Goal: Transaction & Acquisition: Purchase product/service

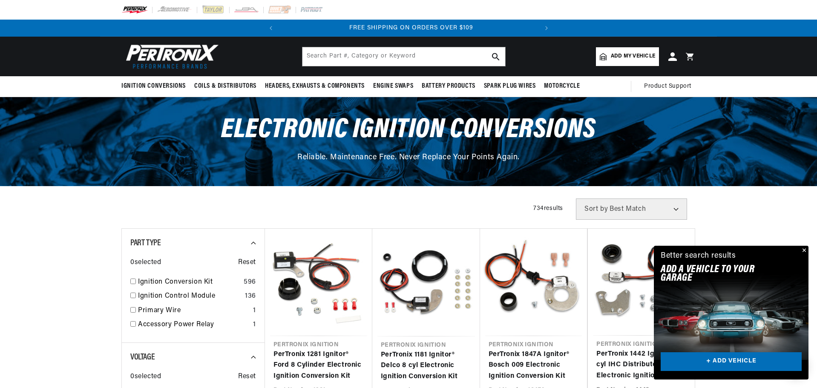
scroll to position [0, 258]
click at [133, 282] on input "checkbox" at bounding box center [133, 282] width 6 height 6
checkbox input "true"
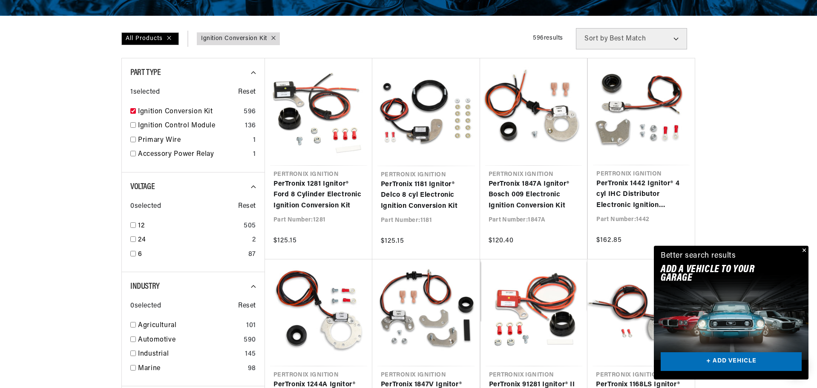
scroll to position [0, 38]
click at [653, 249] on button "Close" at bounding box center [804, 251] width 10 height 10
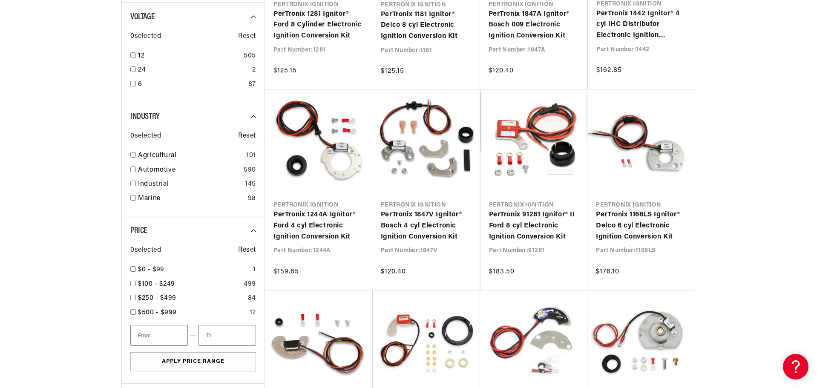
scroll to position [341, 0]
click at [132, 167] on input "checkbox" at bounding box center [133, 169] width 6 height 6
checkbox input "true"
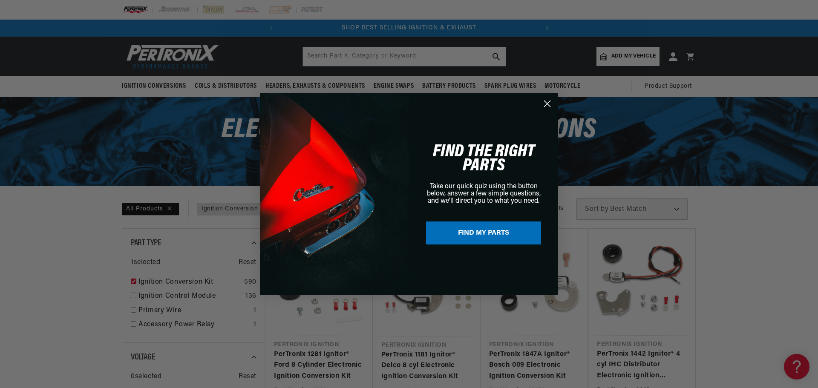
click at [549, 103] on icon "Close dialog" at bounding box center [548, 104] width 6 height 6
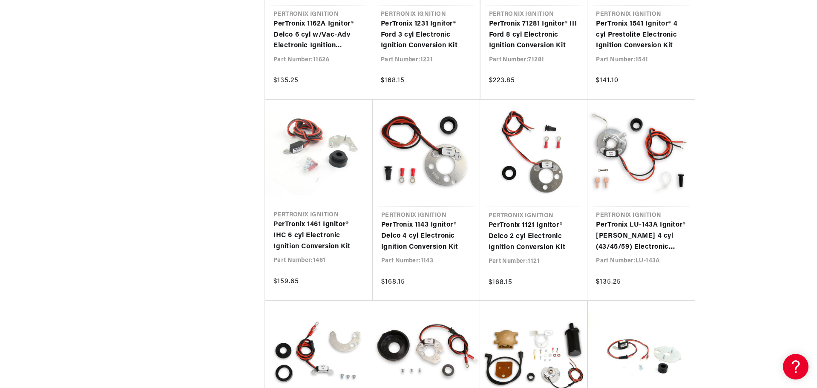
scroll to position [1151, 0]
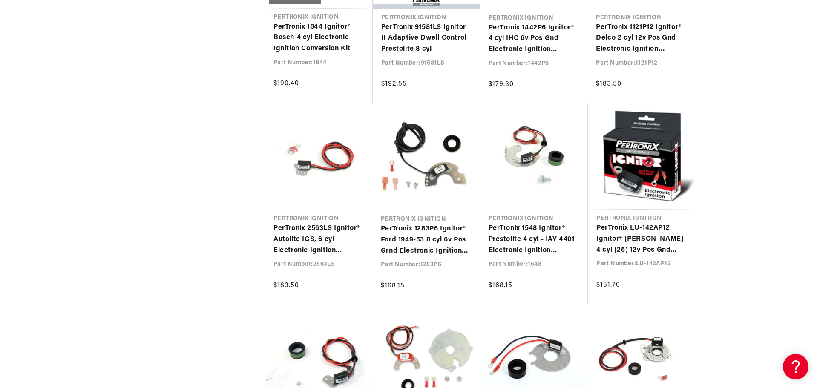
click at [611, 236] on link "PerTronix LU-142AP12 Ignitor® [PERSON_NAME] 4 cyl (25) 12v Pos Gnd Electronic I…" at bounding box center [642, 239] width 90 height 33
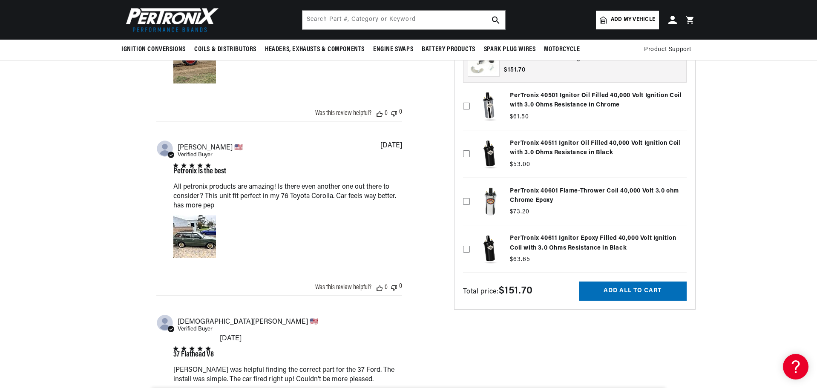
scroll to position [298, 0]
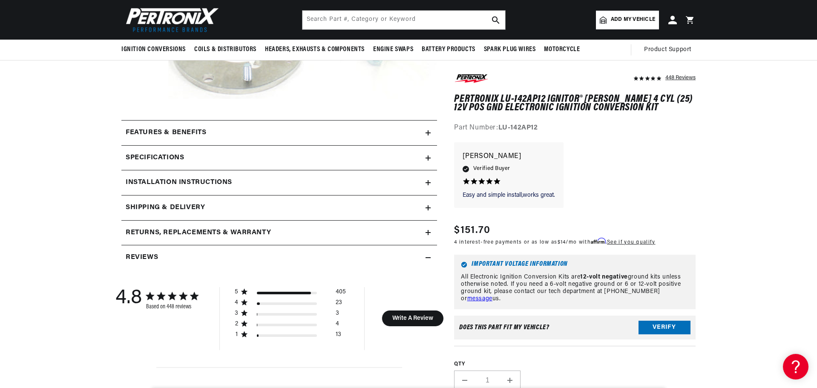
click at [428, 156] on icon at bounding box center [428, 158] width 0 height 5
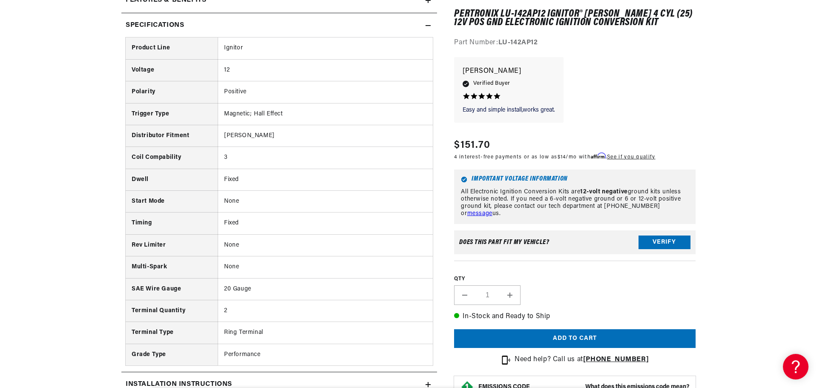
scroll to position [469, 0]
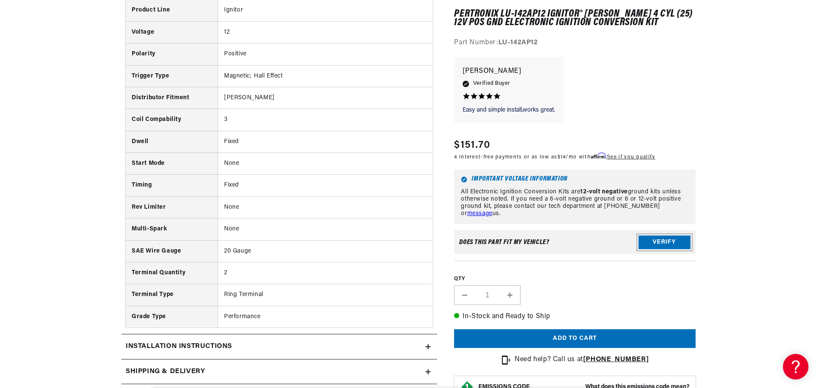
click at [665, 237] on button "Verify" at bounding box center [665, 243] width 52 height 14
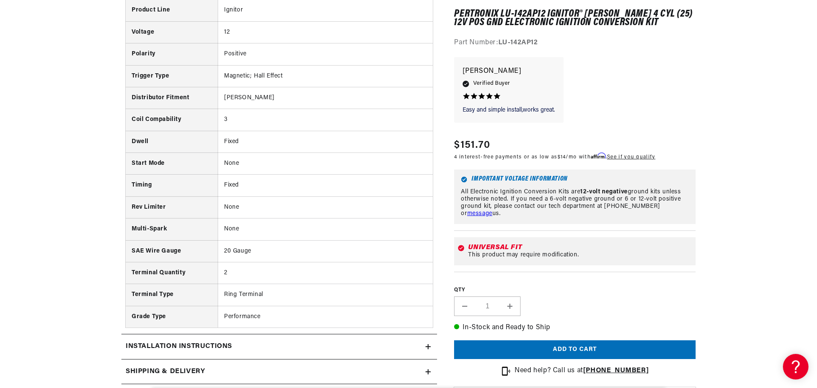
click at [665, 237] on div "Universal Fit This product may require modification." at bounding box center [575, 251] width 242 height 41
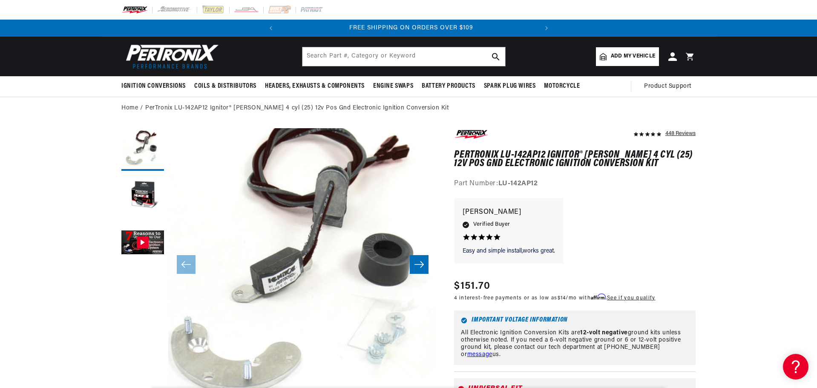
scroll to position [0, 258]
click at [611, 52] on span "Add my vehicle" at bounding box center [633, 56] width 44 height 8
select select "Automotive"
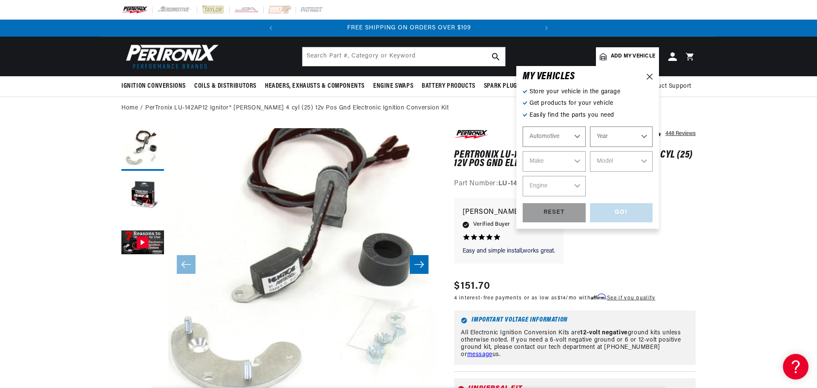
click at [631, 138] on select "Year 2024 2023 2022 2021 2020 2019 2018 2017 2016 2015 2014 2013 2012 2011 2010…" at bounding box center [621, 137] width 63 height 20
select select "1988"
click at [590, 127] on select "Year 2024 2023 2022 2021 2020 2019 2018 2017 2016 2015 2014 2013 2012 2011 2010…" at bounding box center [621, 137] width 63 height 20
select select "1988"
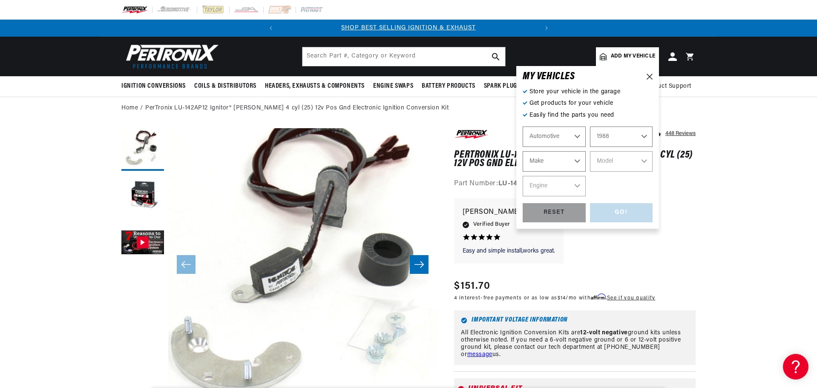
click at [571, 161] on select "Make American Motors Bentley Buick Cadillac Chevrolet Chrysler Dodge Eagle Ford…" at bounding box center [554, 161] width 63 height 20
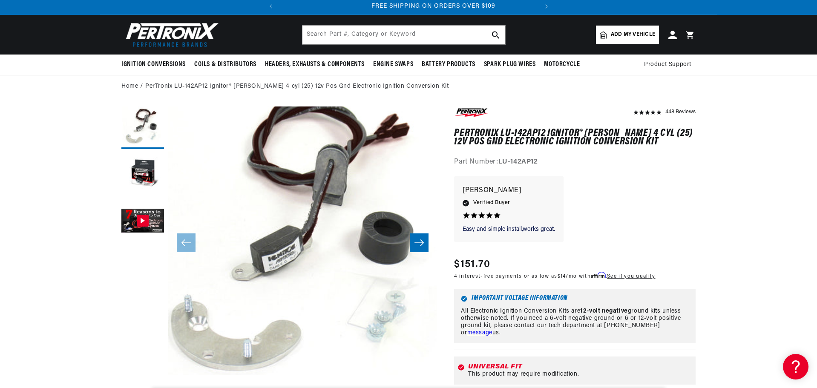
scroll to position [0, 258]
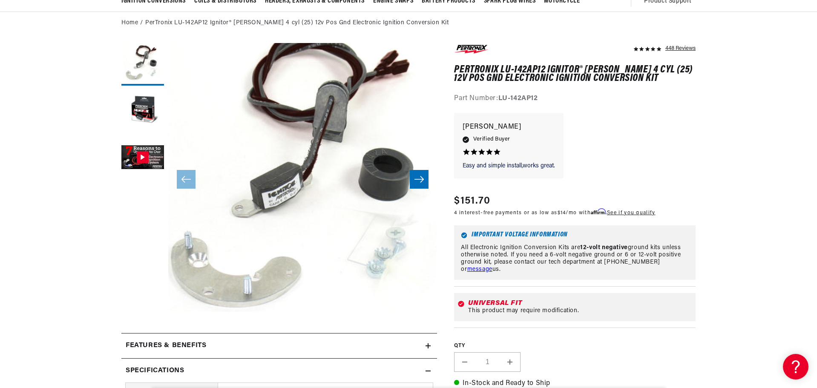
click at [420, 176] on icon "Slide right" at bounding box center [419, 179] width 10 height 9
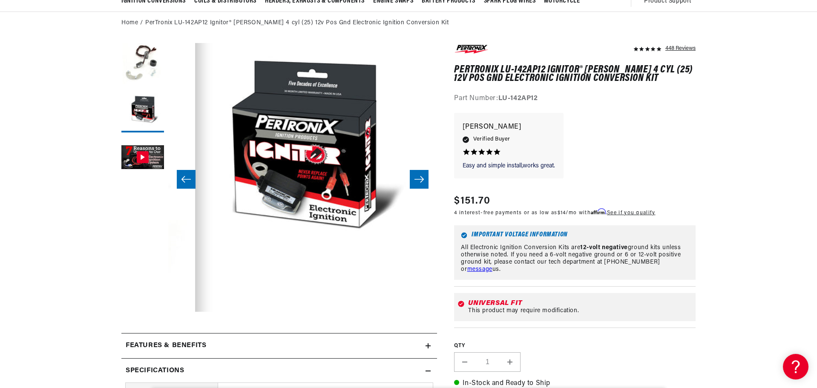
click at [420, 176] on icon "Slide right" at bounding box center [419, 179] width 10 height 9
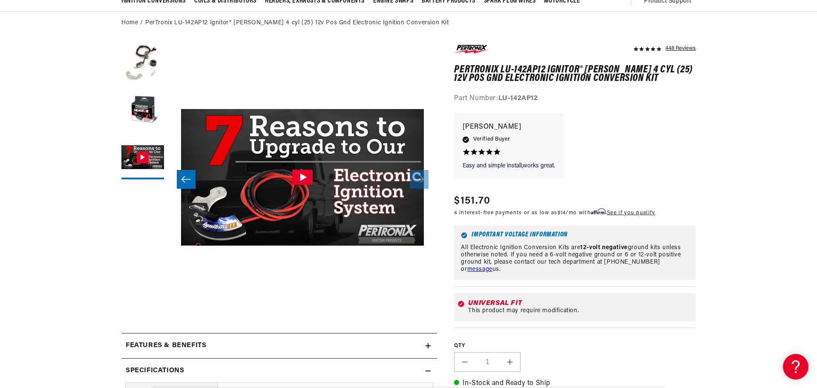
scroll to position [27, 538]
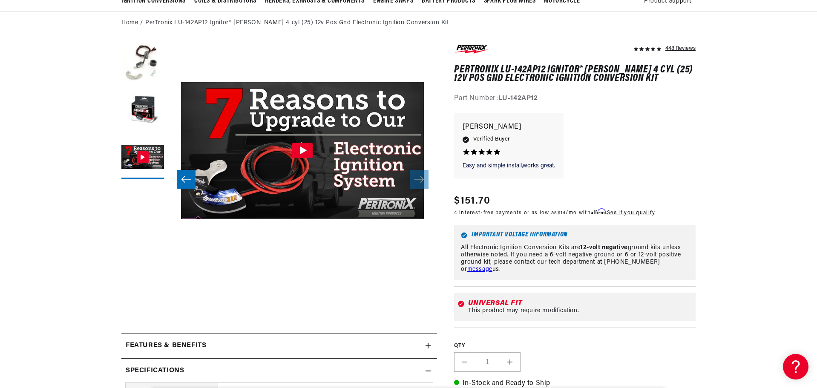
click at [427, 346] on icon at bounding box center [428, 346] width 5 height 0
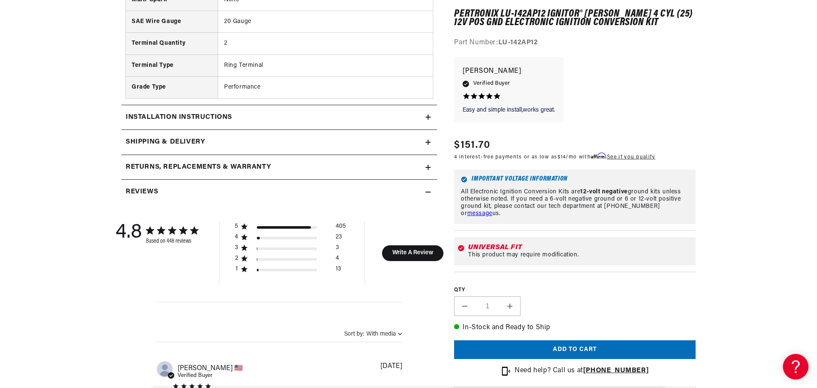
scroll to position [0, 0]
click at [427, 117] on icon at bounding box center [428, 117] width 5 height 0
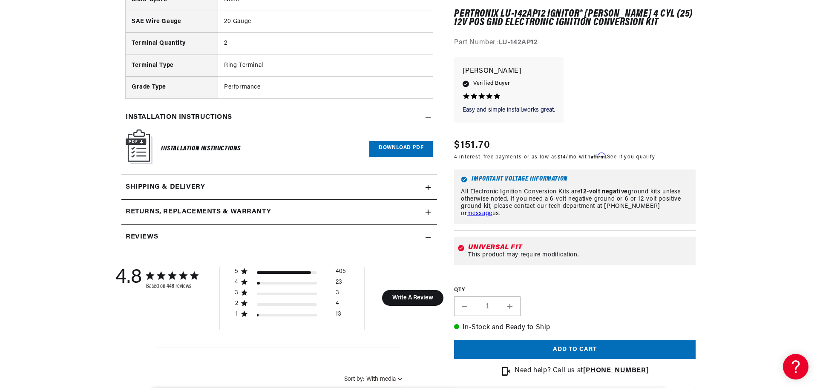
click at [141, 149] on img at bounding box center [139, 147] width 27 height 35
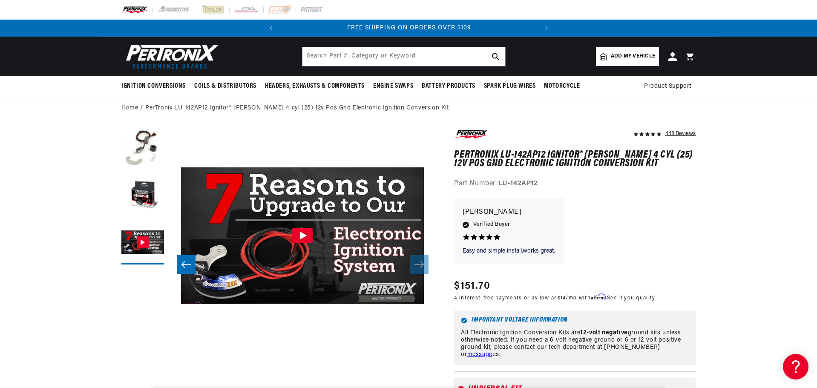
click at [151, 55] on img at bounding box center [170, 56] width 98 height 29
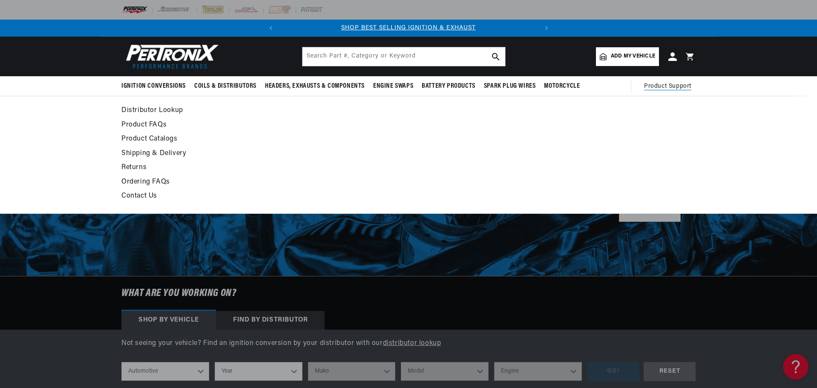
click at [664, 87] on span "Product Support" at bounding box center [667, 86] width 47 height 9
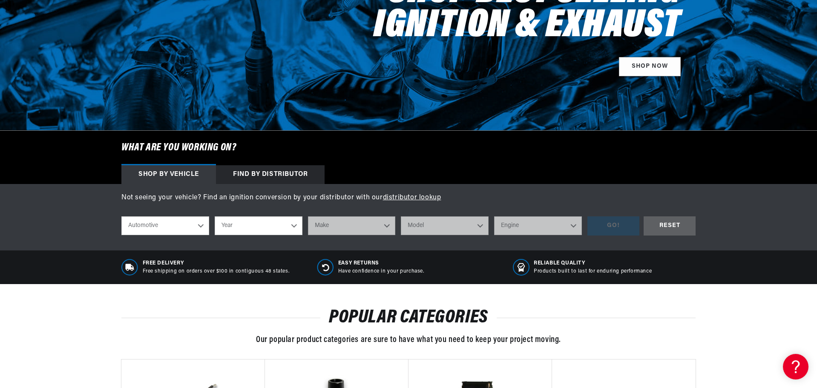
scroll to position [170, 0]
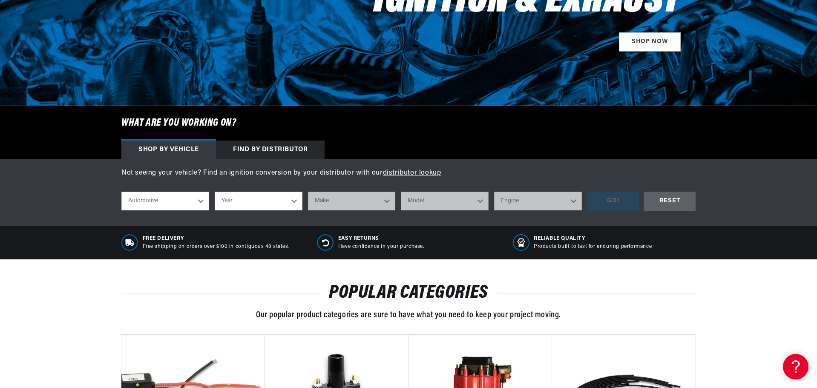
click at [274, 197] on select "Year 2024 2023 2022 2021 2020 2019 2018 2017 2016 2015 2014 2013 2012 2011 2010…" at bounding box center [259, 201] width 88 height 19
select select "1988"
click at [215, 192] on select "Year 2024 2023 2022 2021 2020 2019 2018 2017 2016 2015 2014 2013 2012 2011 2010…" at bounding box center [259, 201] width 88 height 19
select select "1988"
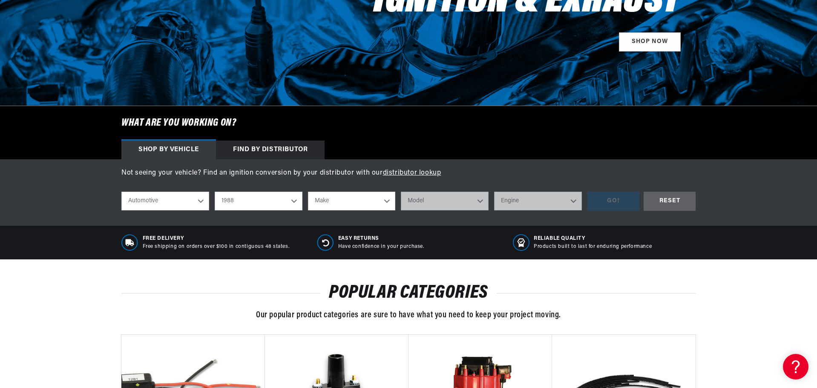
click at [372, 206] on select "Make American Motors Bentley Buick Cadillac Chevrolet Chrysler Dodge Eagle Ford…" at bounding box center [352, 201] width 88 height 19
click at [265, 282] on div "Recently Viewed Products Vendor Pertronix Ignition PerTronix LU-142AP12 Ignitor…" at bounding box center [408, 373] width 617 height 227
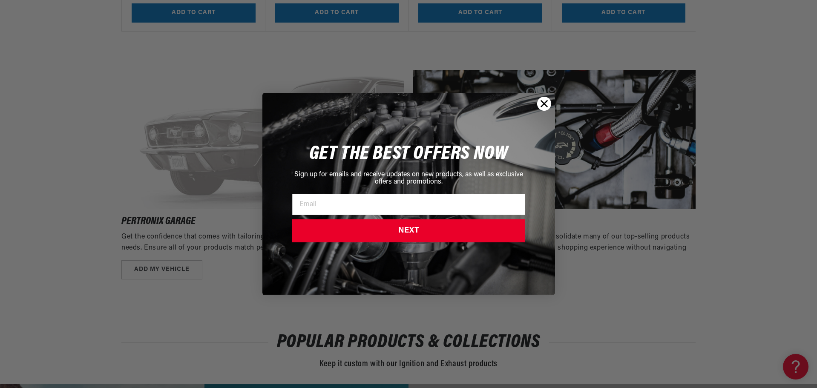
scroll to position [1151, 0]
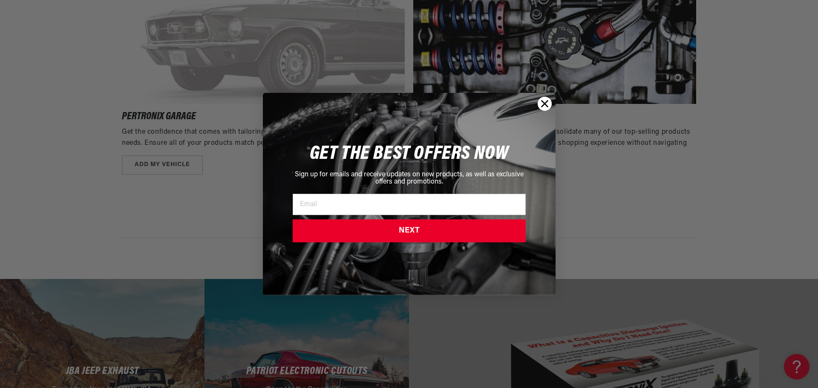
click at [540, 100] on circle "Close dialog" at bounding box center [544, 104] width 14 height 14
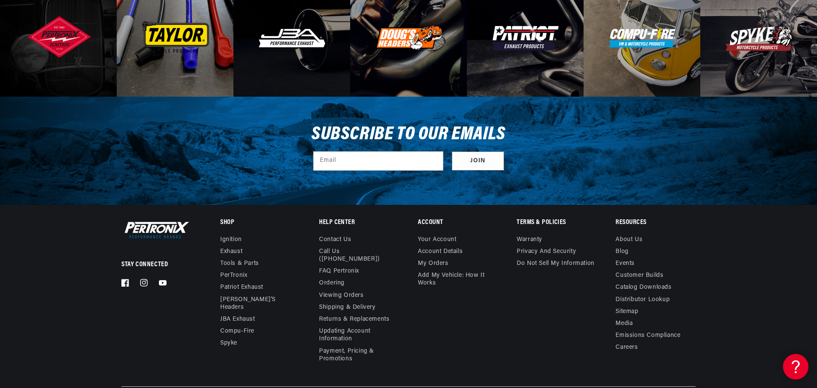
scroll to position [2685, 0]
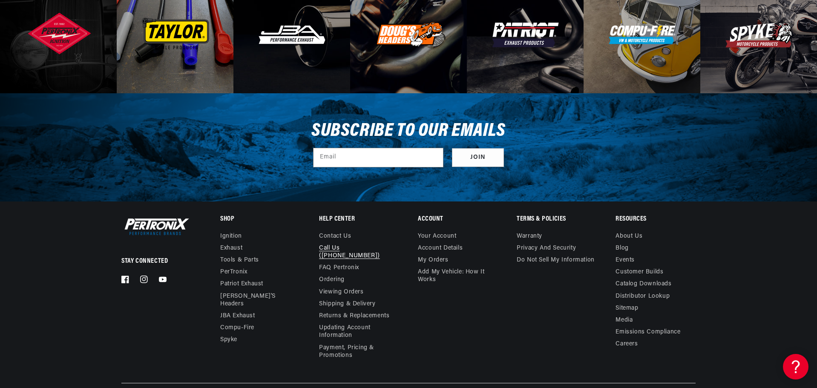
click at [326, 242] on link "Call Us ([PHONE_NUMBER])" at bounding box center [355, 252] width 73 height 20
click at [334, 239] on link "Contact us" at bounding box center [335, 238] width 32 height 10
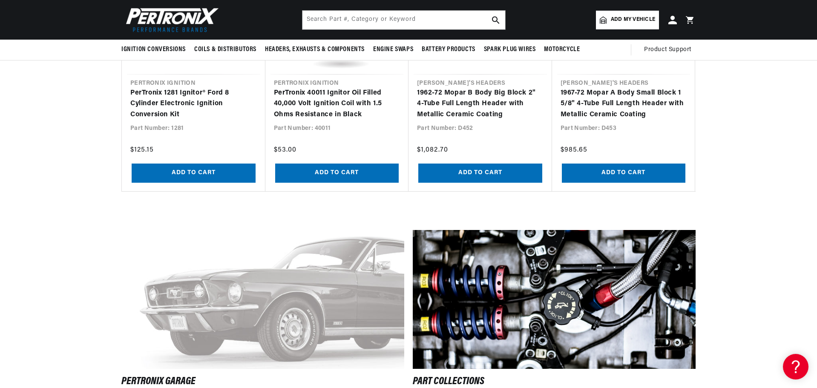
scroll to position [664, 0]
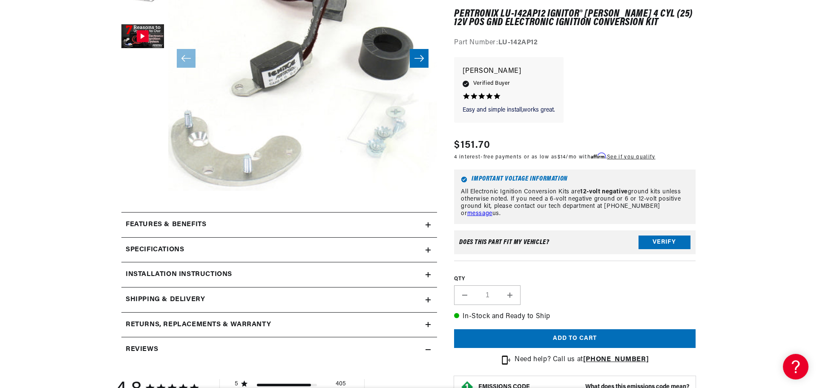
scroll to position [256, 0]
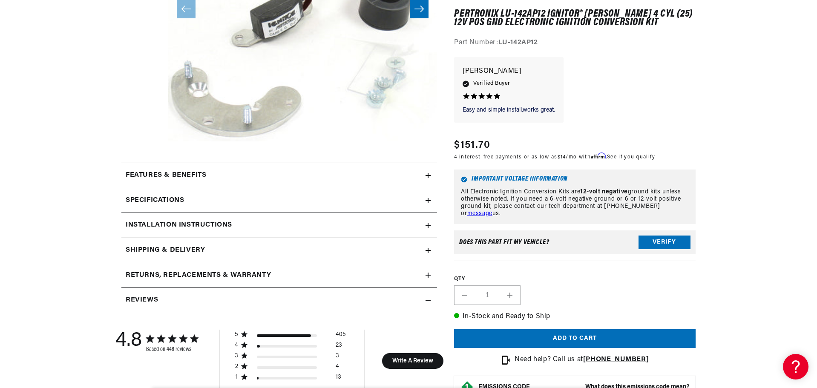
click at [425, 223] on div "Installation instructions" at bounding box center [273, 225] width 304 height 11
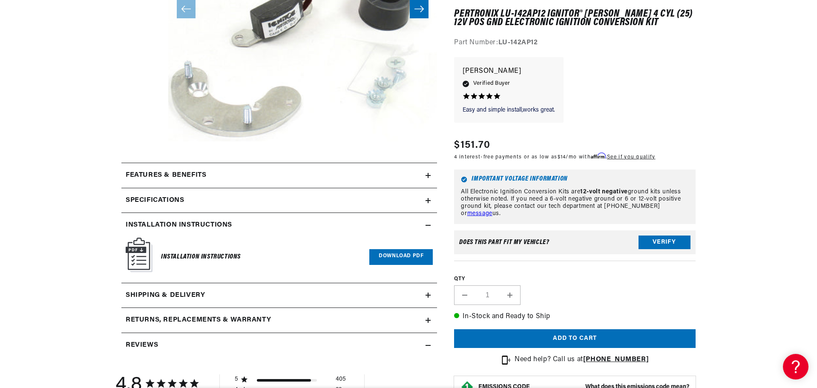
scroll to position [0, 0]
click at [425, 223] on div "Installation instructions" at bounding box center [273, 225] width 304 height 11
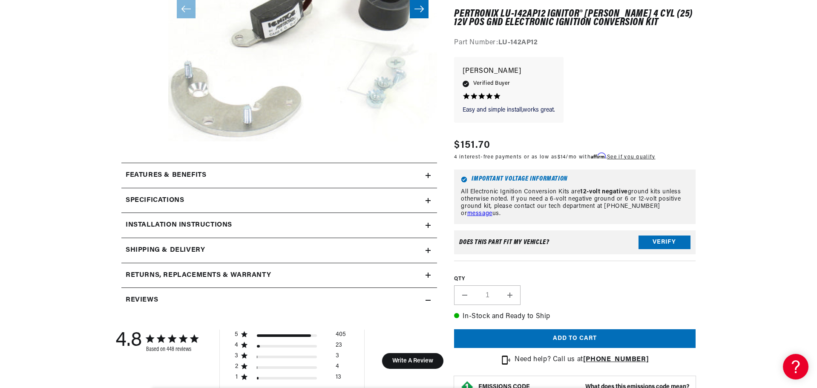
click at [427, 199] on icon at bounding box center [428, 200] width 5 height 5
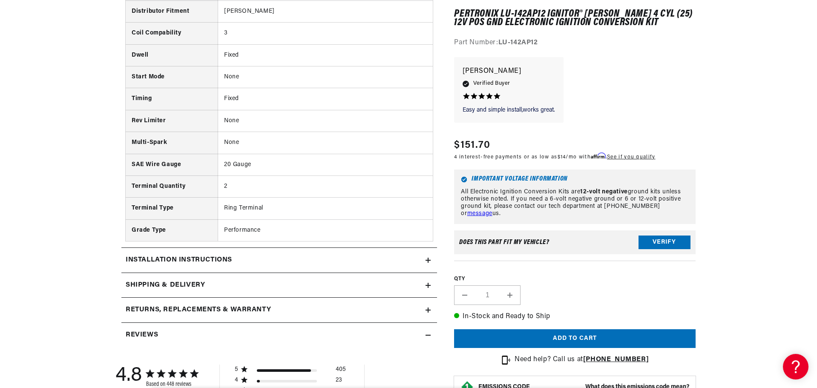
scroll to position [597, 0]
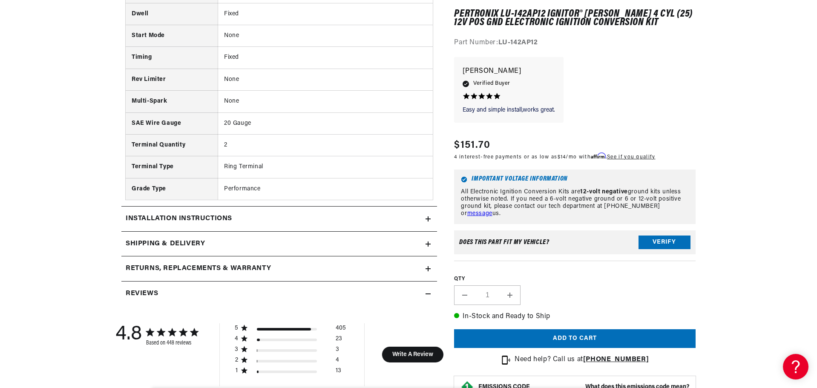
click at [429, 218] on icon at bounding box center [428, 218] width 5 height 5
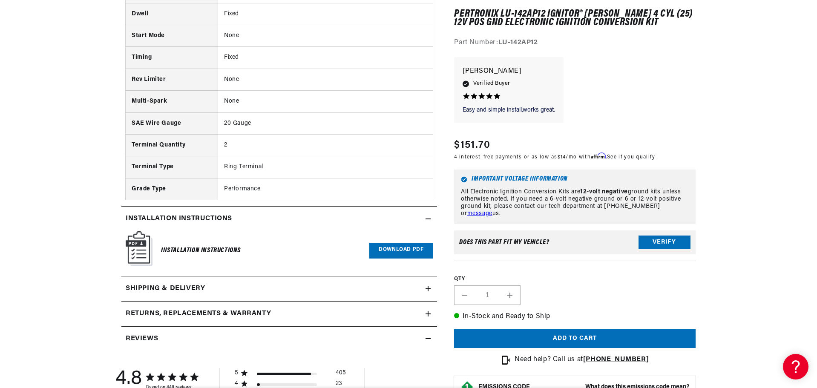
click at [400, 248] on link "Download PDF" at bounding box center [400, 251] width 63 height 16
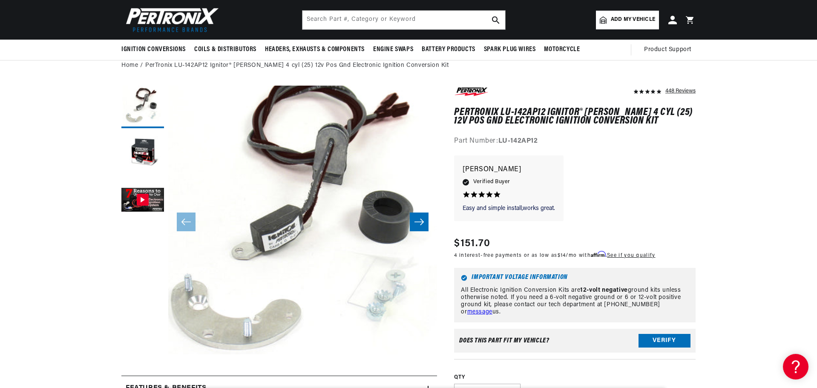
scroll to position [0, 0]
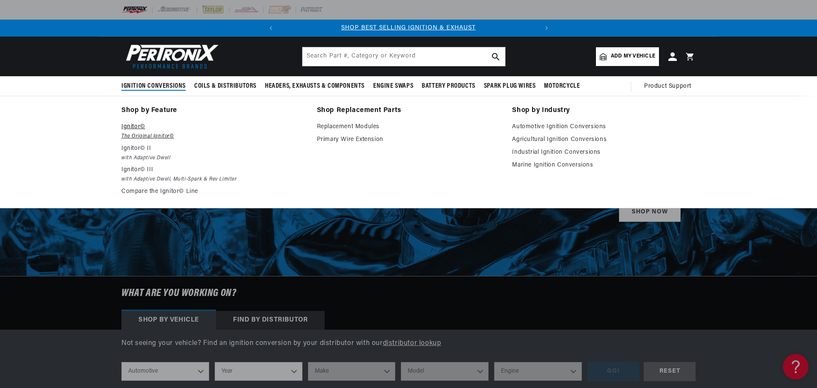
click at [128, 126] on p "Ignitor©" at bounding box center [213, 127] width 184 height 10
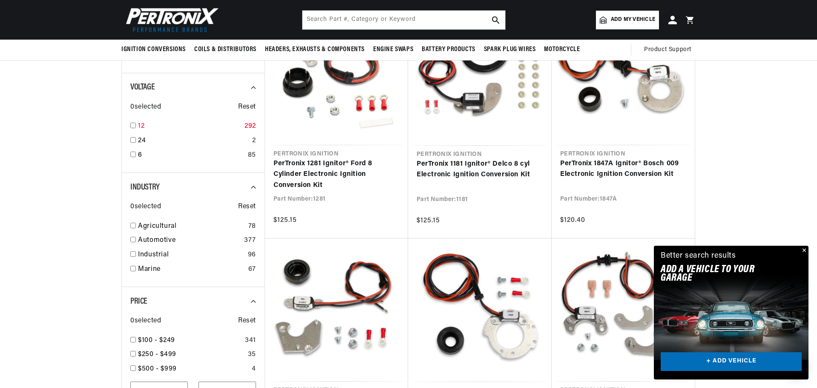
click at [133, 125] on input "checkbox" at bounding box center [133, 126] width 6 height 6
checkbox input "true"
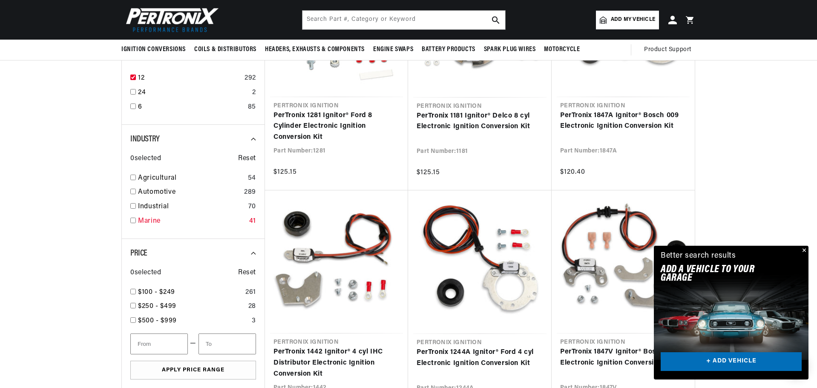
scroll to position [256, 0]
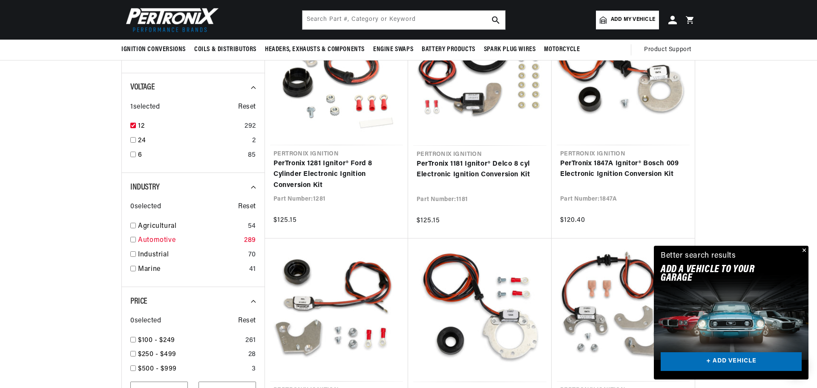
click at [136, 240] on div "Automotive 289" at bounding box center [193, 242] width 126 height 14
checkbox input "true"
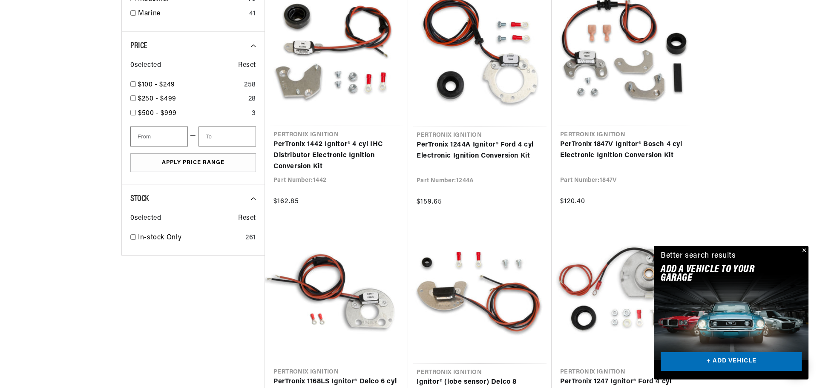
click at [805, 250] on button "Close" at bounding box center [804, 251] width 10 height 10
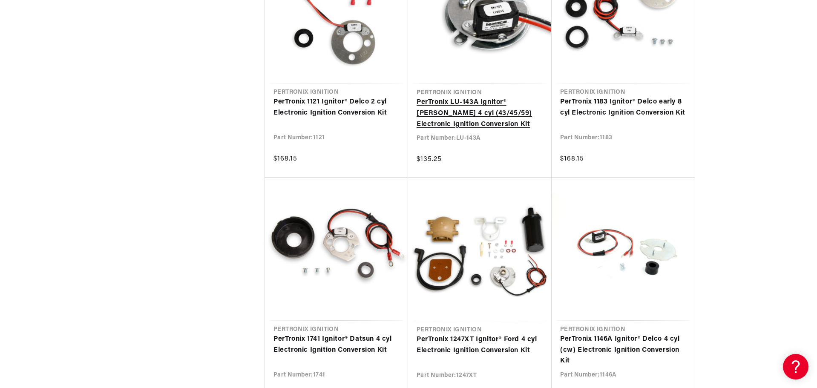
scroll to position [1790, 0]
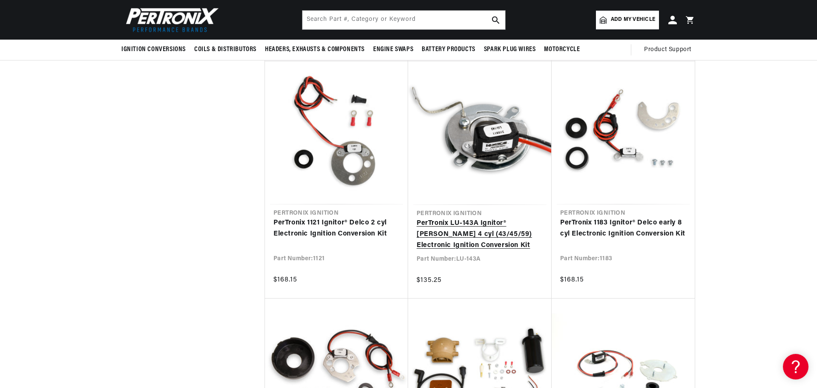
click at [482, 219] on link "PerTronix LU-143A Ignitor® [PERSON_NAME] 4 cyl (43/45/59) Electronic Ignition C…" at bounding box center [480, 234] width 127 height 33
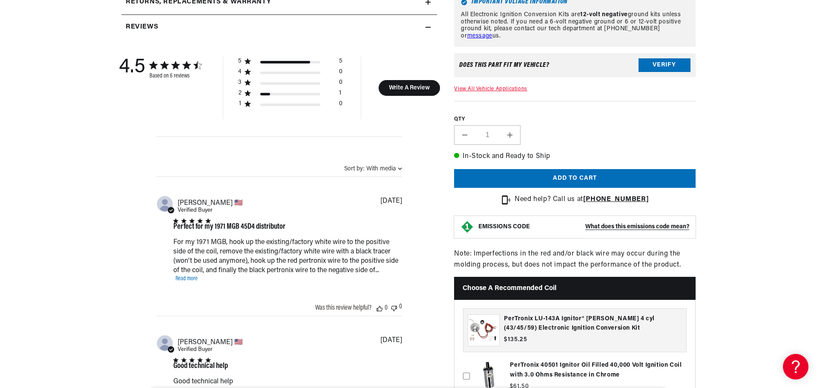
scroll to position [0, 258]
click at [187, 281] on link "Read more" at bounding box center [187, 279] width 22 height 6
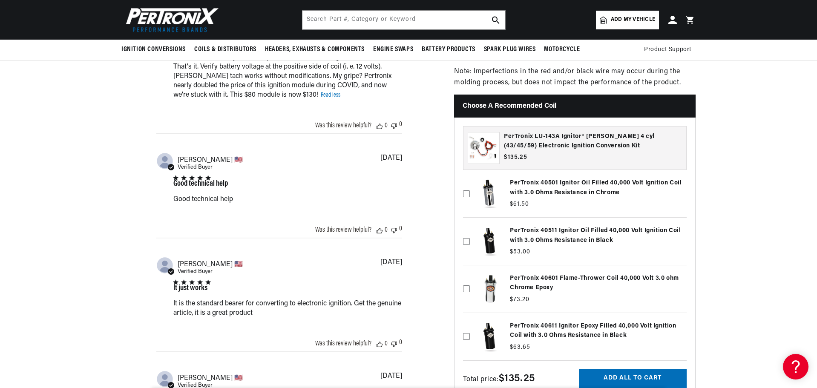
scroll to position [0, 0]
drag, startPoint x: 526, startPoint y: 332, endPoint x: 729, endPoint y: 228, distance: 227.9
click at [729, 228] on section "6 Reviews" at bounding box center [408, 5] width 817 height 1305
click at [524, 332] on label at bounding box center [575, 336] width 224 height 43
click at [470, 326] on input "checkbox" at bounding box center [466, 323] width 7 height 7
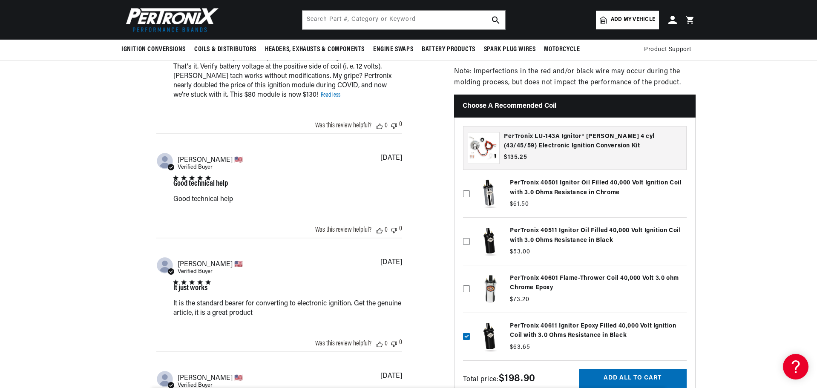
click at [524, 332] on label at bounding box center [575, 336] width 224 height 43
click at [470, 326] on input "checkbox" at bounding box center [466, 323] width 7 height 7
checkbox input "false"
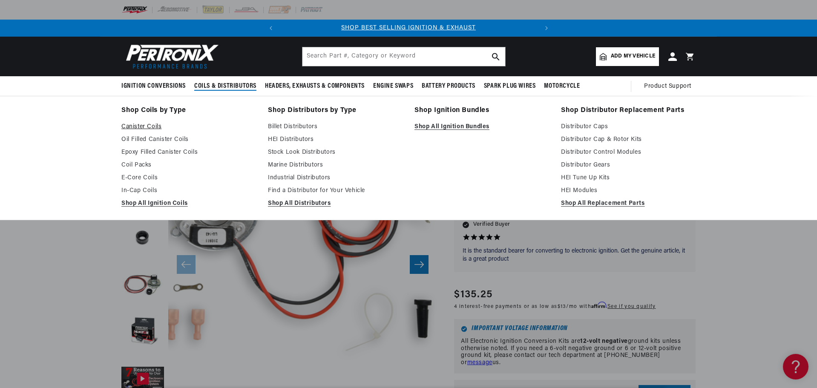
click at [147, 127] on link "Canister Coils" at bounding box center [188, 127] width 135 height 10
